Goal: Task Accomplishment & Management: Use online tool/utility

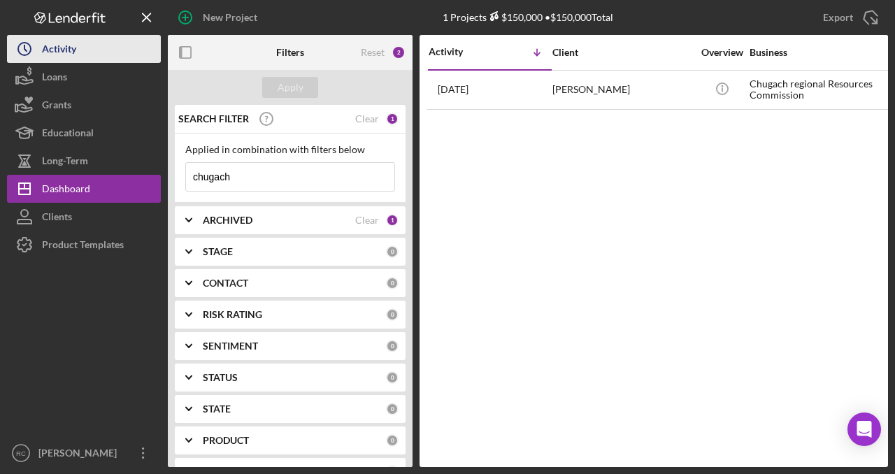
click at [71, 52] on div "Activity" at bounding box center [59, 50] width 34 height 31
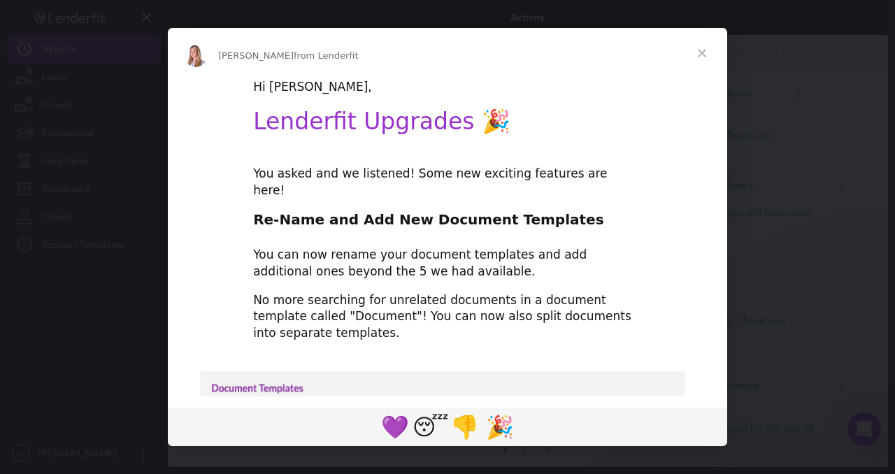
click at [705, 53] on span "Close" at bounding box center [702, 53] width 50 height 50
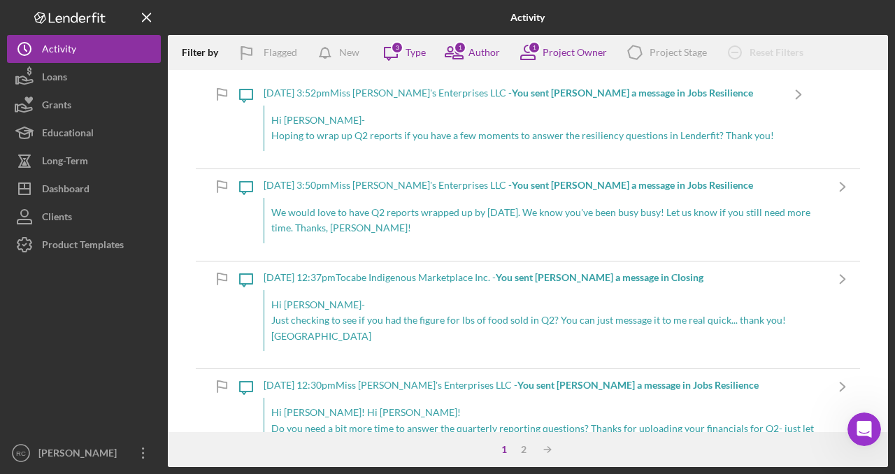
click at [523, 184] on b "You sent [PERSON_NAME] a message in Jobs Resilience" at bounding box center [632, 185] width 241 height 12
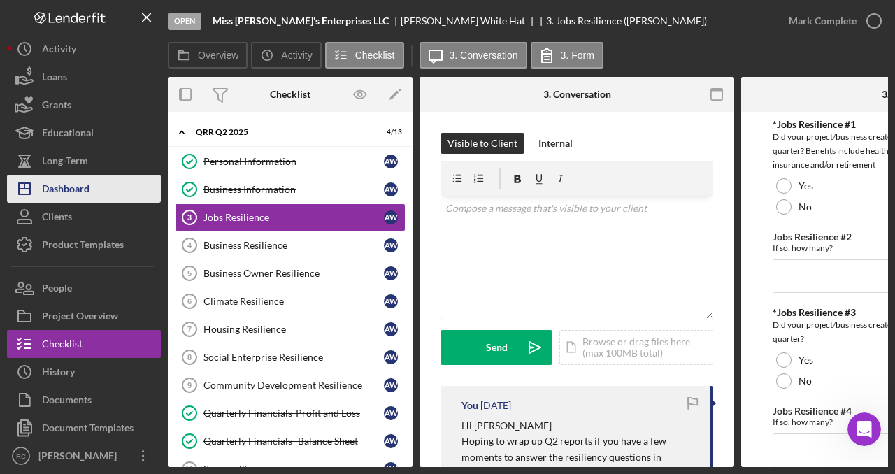
click at [83, 185] on div "Dashboard" at bounding box center [66, 190] width 48 height 31
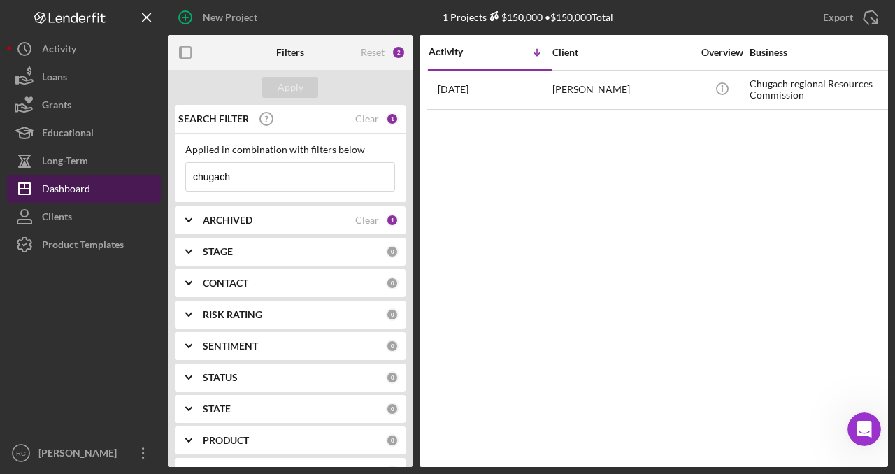
drag, startPoint x: 273, startPoint y: 185, endPoint x: 146, endPoint y: 179, distance: 127.4
click at [146, 179] on div "New Project 1 Projects $150,000 • $150,000 Total chugach Export Icon/Export Fil…" at bounding box center [447, 233] width 881 height 467
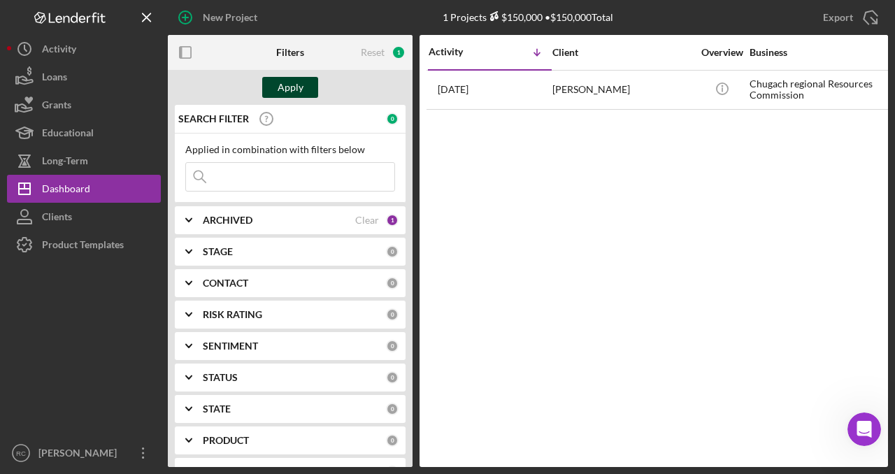
click at [294, 87] on div "Apply" at bounding box center [291, 87] width 26 height 21
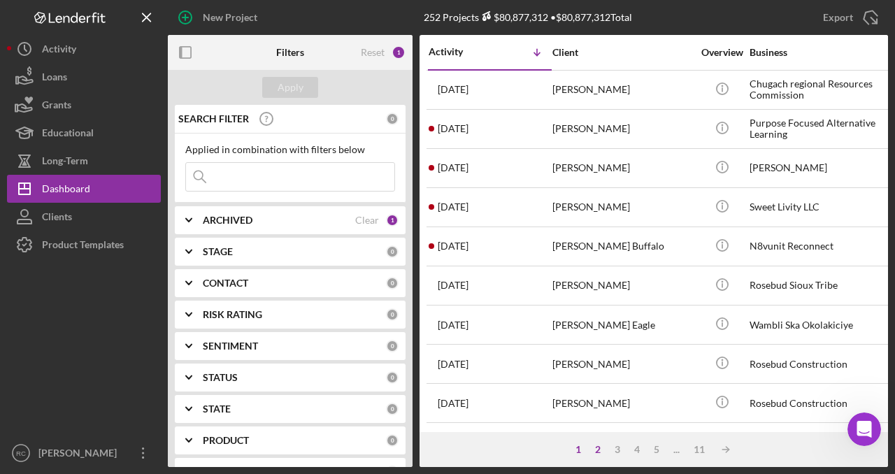
click at [595, 445] on div "2" at bounding box center [598, 449] width 20 height 11
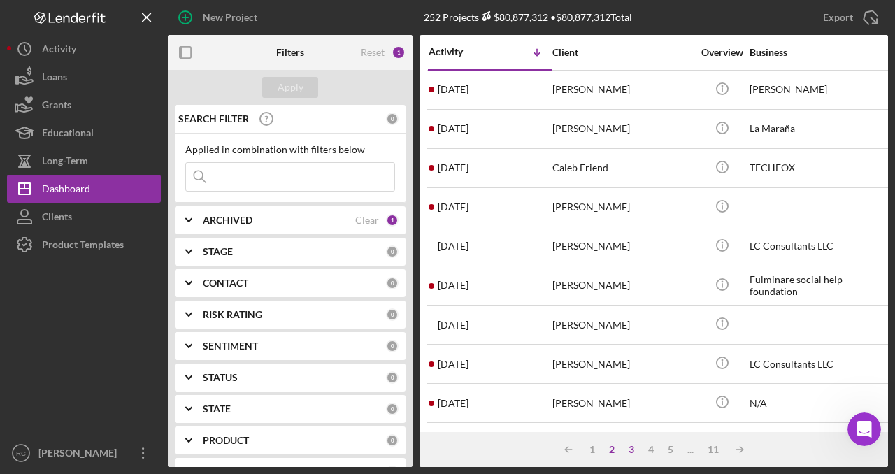
click at [634, 448] on div "3" at bounding box center [632, 449] width 20 height 11
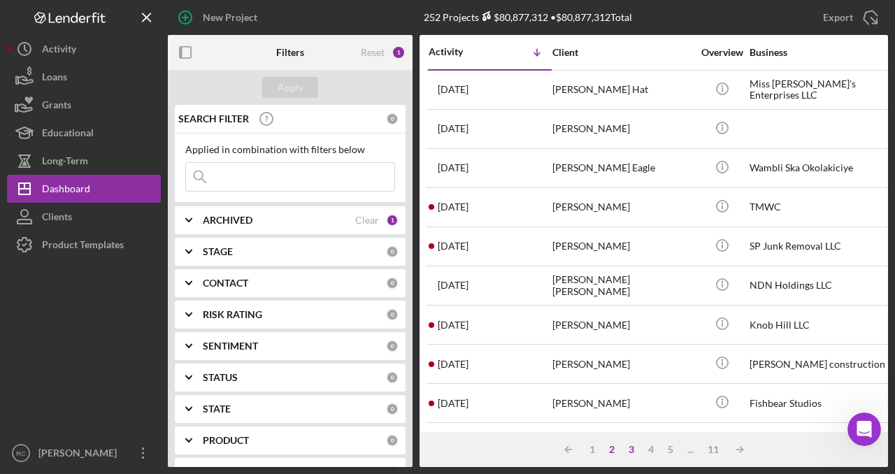
click at [608, 447] on div "2" at bounding box center [612, 449] width 20 height 11
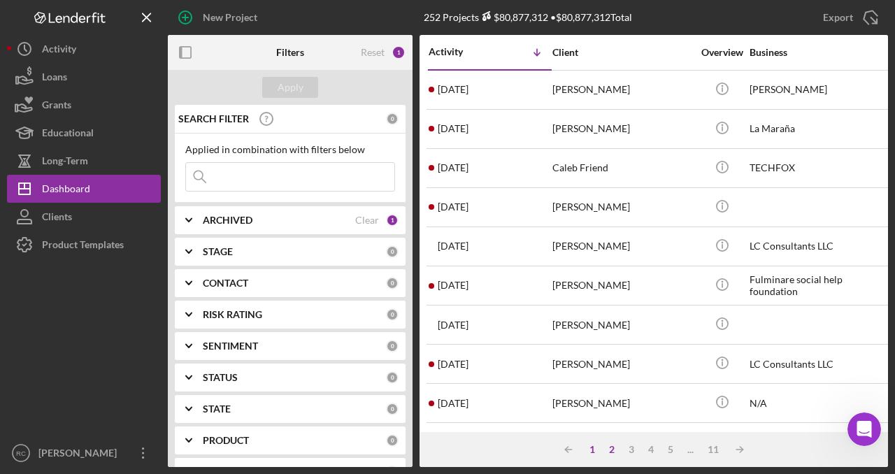
click at [595, 447] on div "1" at bounding box center [593, 449] width 20 height 11
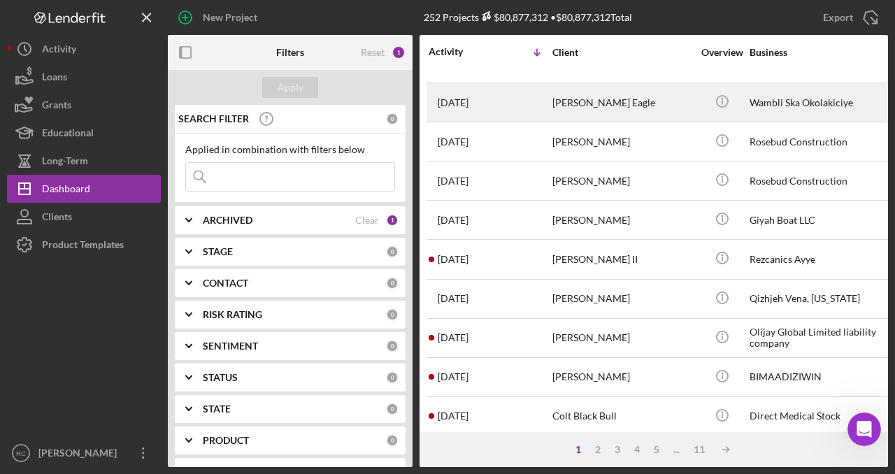
scroll to position [220, 0]
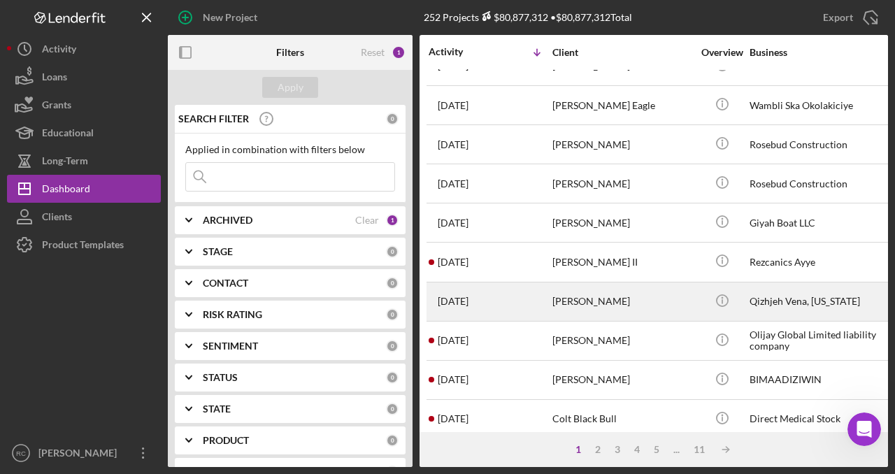
click at [793, 292] on div "Qizhjeh Vena, [US_STATE]" at bounding box center [820, 301] width 140 height 37
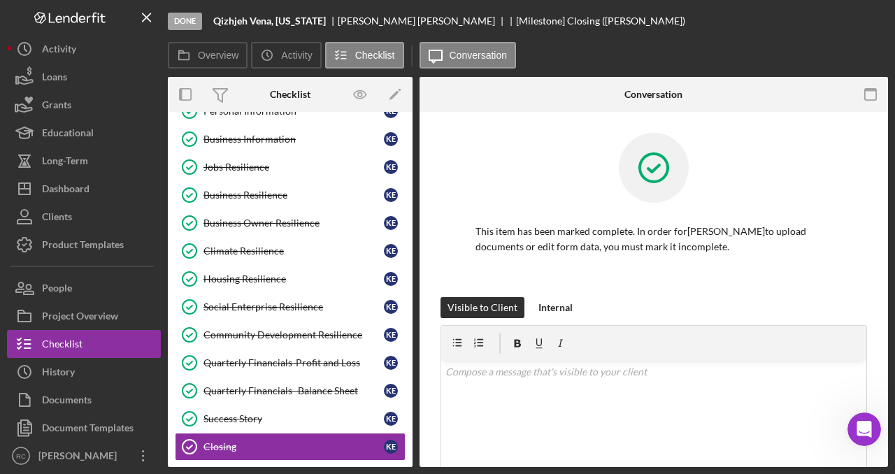
scroll to position [57, 0]
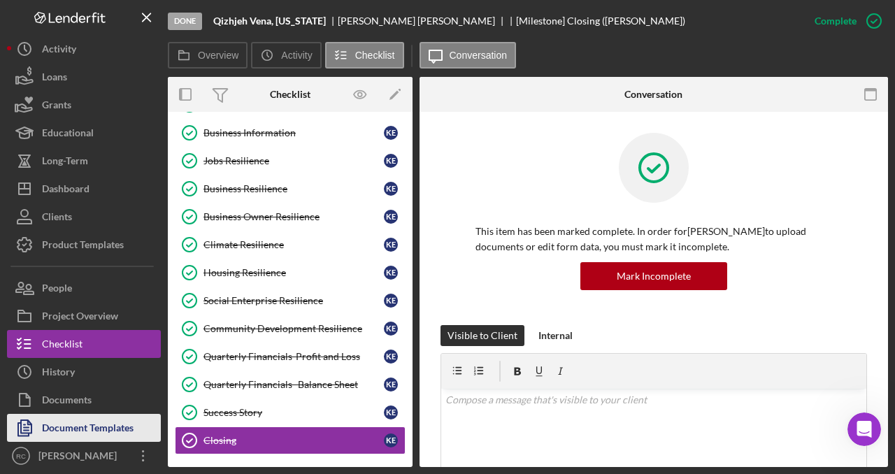
click at [112, 432] on div "Document Templates" at bounding box center [88, 429] width 92 height 31
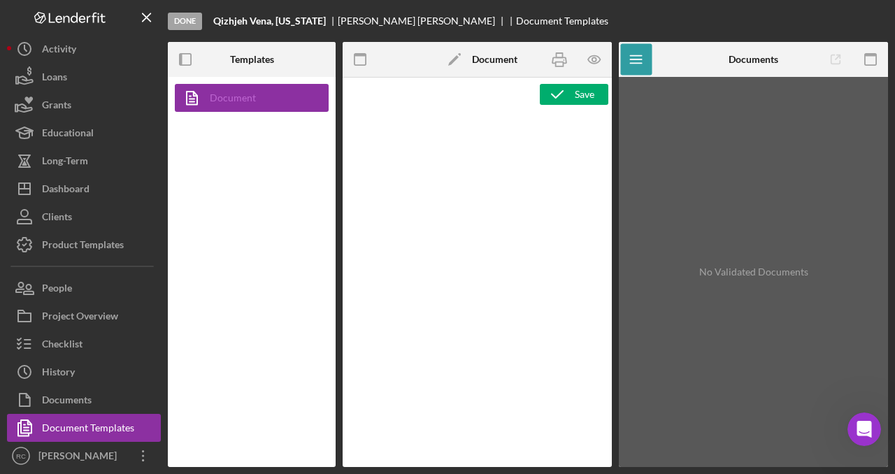
type textarea "<p>Copy and paste, or create, your document template here.</p>"
click at [246, 94] on link "Document" at bounding box center [248, 98] width 147 height 28
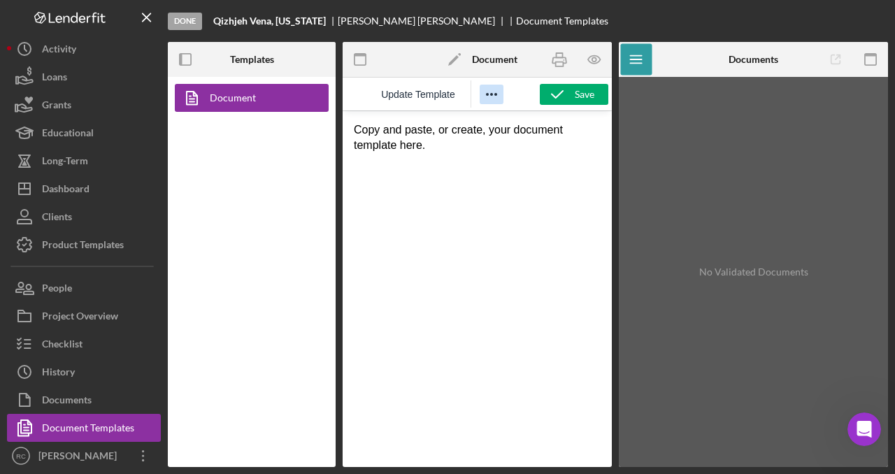
click at [496, 94] on icon "Reveal or hide additional toolbar items" at bounding box center [491, 94] width 11 height 3
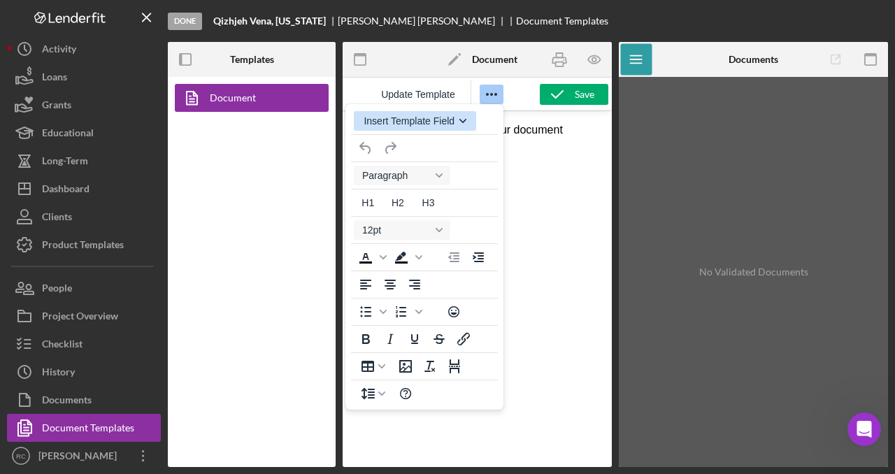
click at [458, 120] on button "Insert Template Field" at bounding box center [415, 121] width 122 height 20
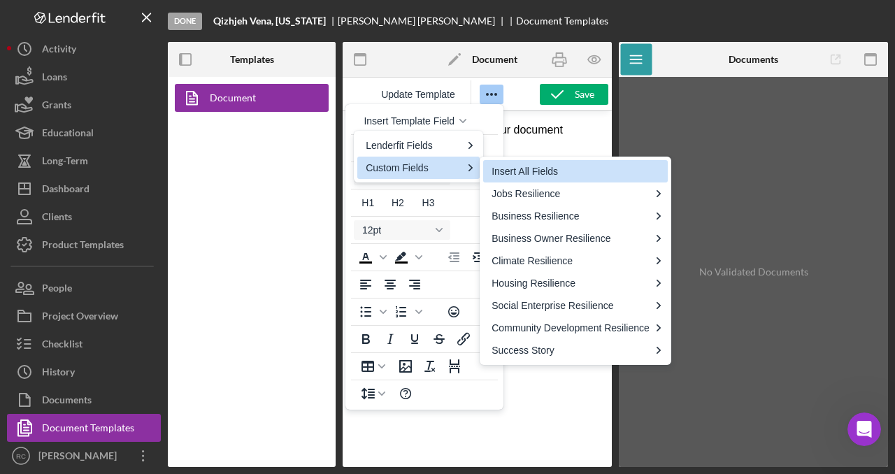
click at [518, 167] on div "Insert All Fields" at bounding box center [577, 171] width 171 height 17
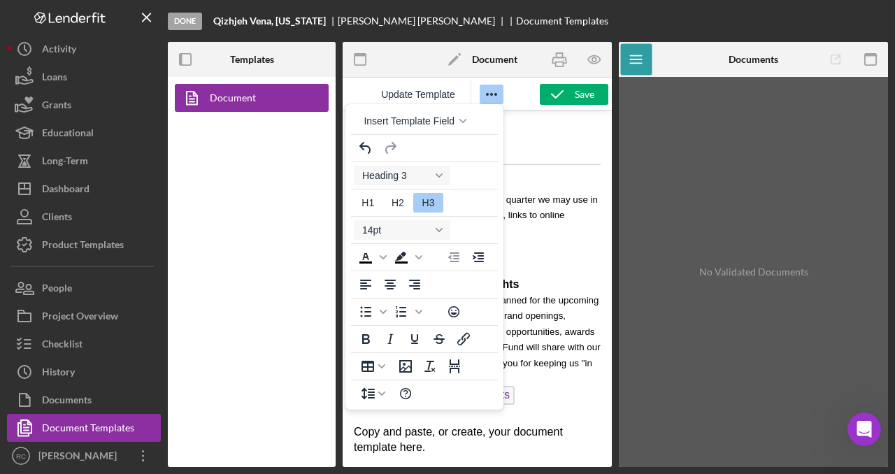
click at [491, 94] on icon "Reveal or hide additional toolbar items" at bounding box center [491, 94] width 11 height 3
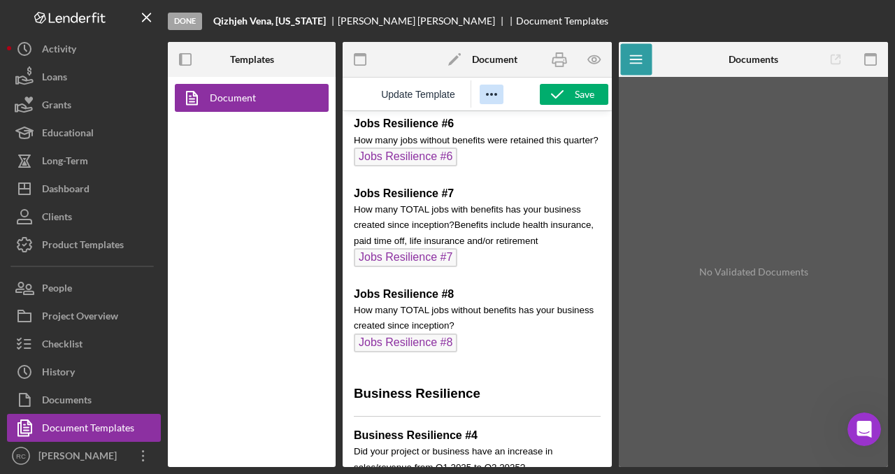
scroll to position [550, 0]
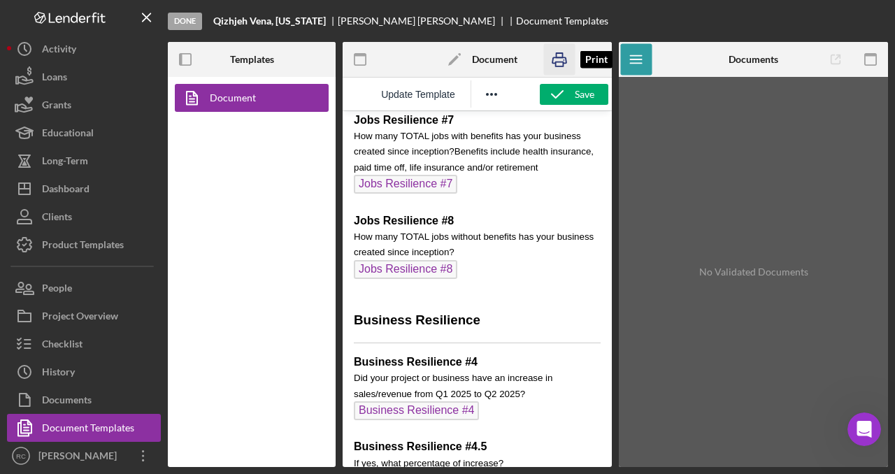
click at [563, 58] on icon "button" at bounding box center [558, 59] width 31 height 31
